Goal: Check status: Check status

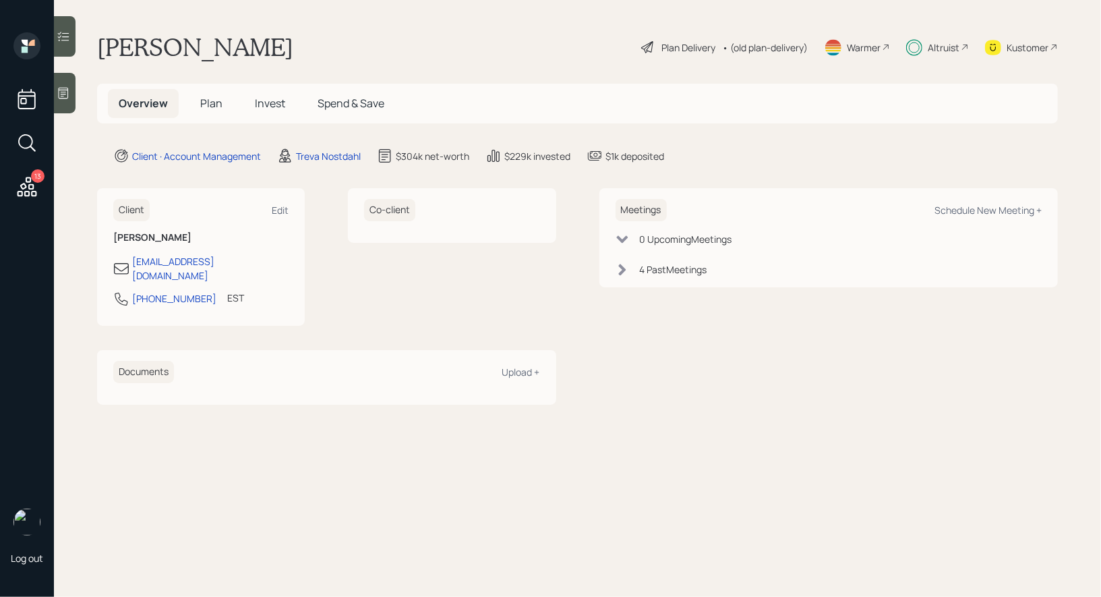
click at [276, 103] on span "Invest" at bounding box center [270, 103] width 30 height 15
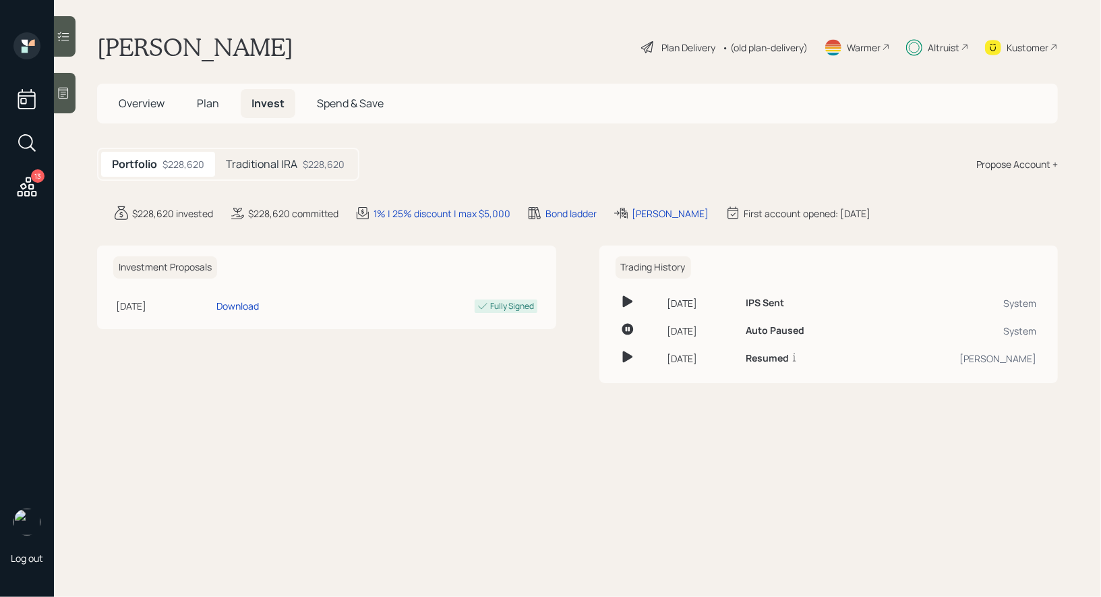
click at [242, 166] on h5 "Traditional IRA" at bounding box center [261, 164] width 71 height 13
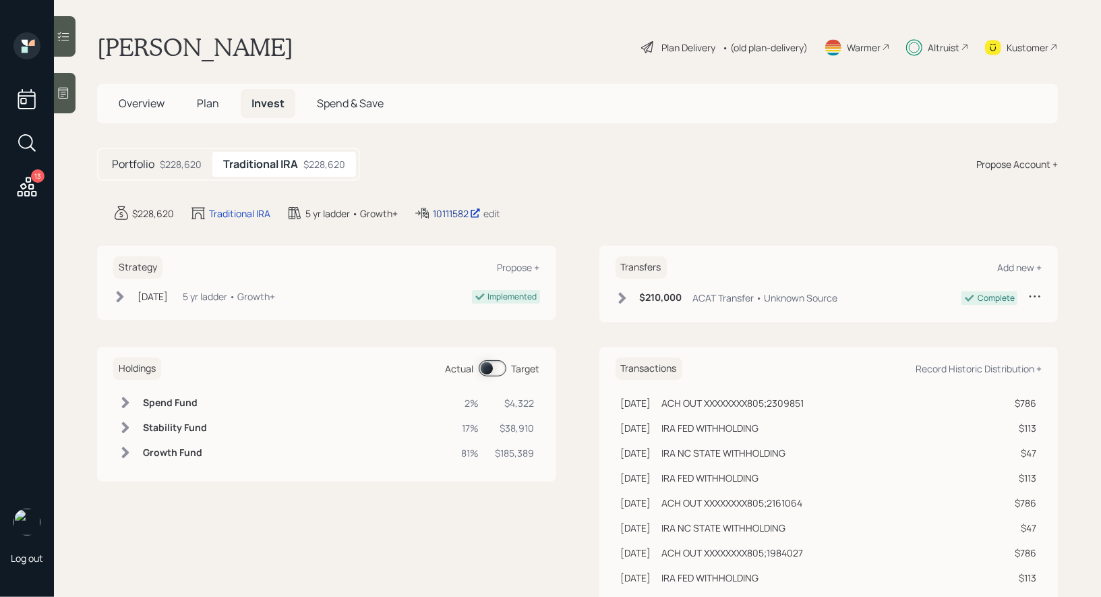
click at [449, 212] on div "10111582" at bounding box center [457, 213] width 48 height 14
